Goal: Check status: Check status

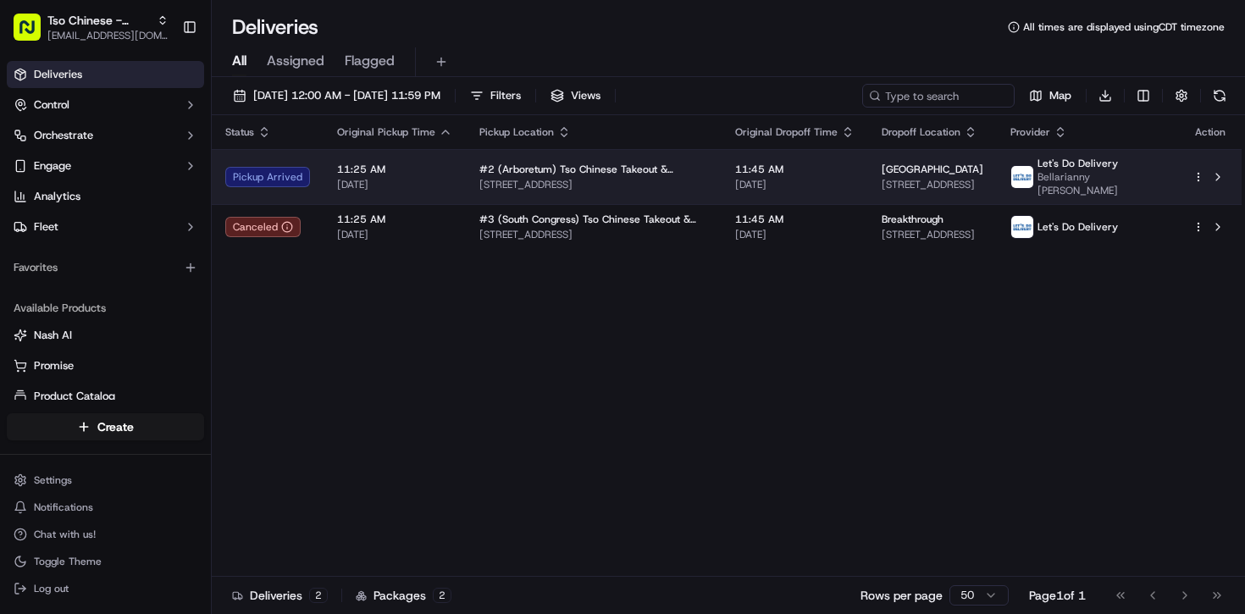
click at [507, 187] on span "[STREET_ADDRESS]" at bounding box center [594, 185] width 229 height 14
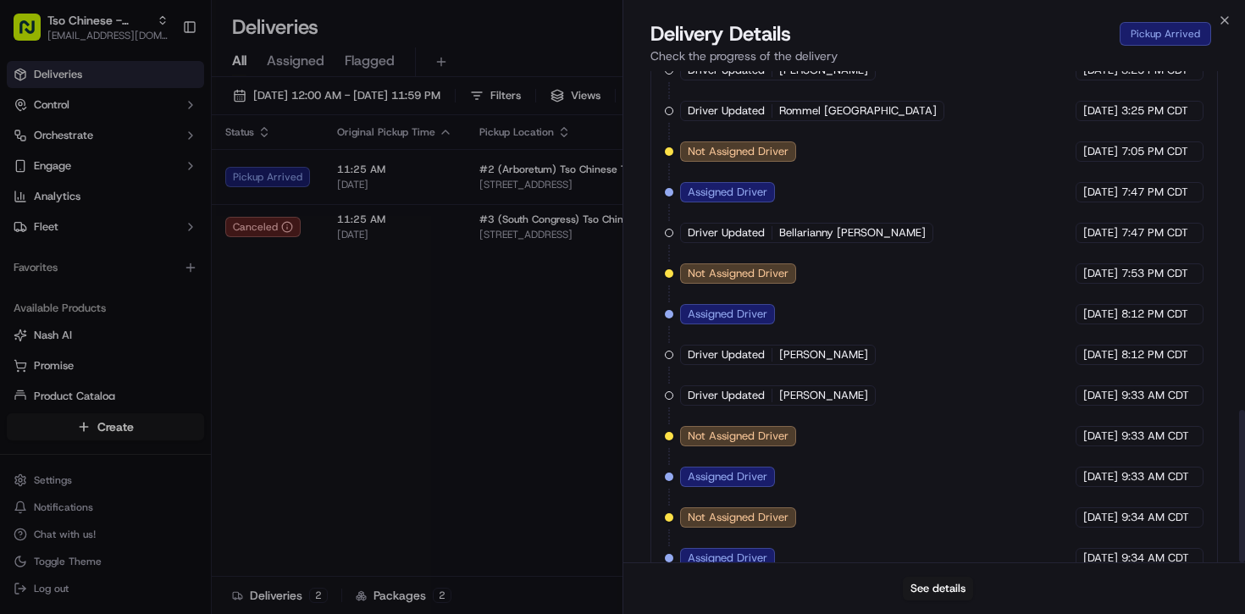
scroll to position [1093, 0]
